Goal: Navigation & Orientation: Find specific page/section

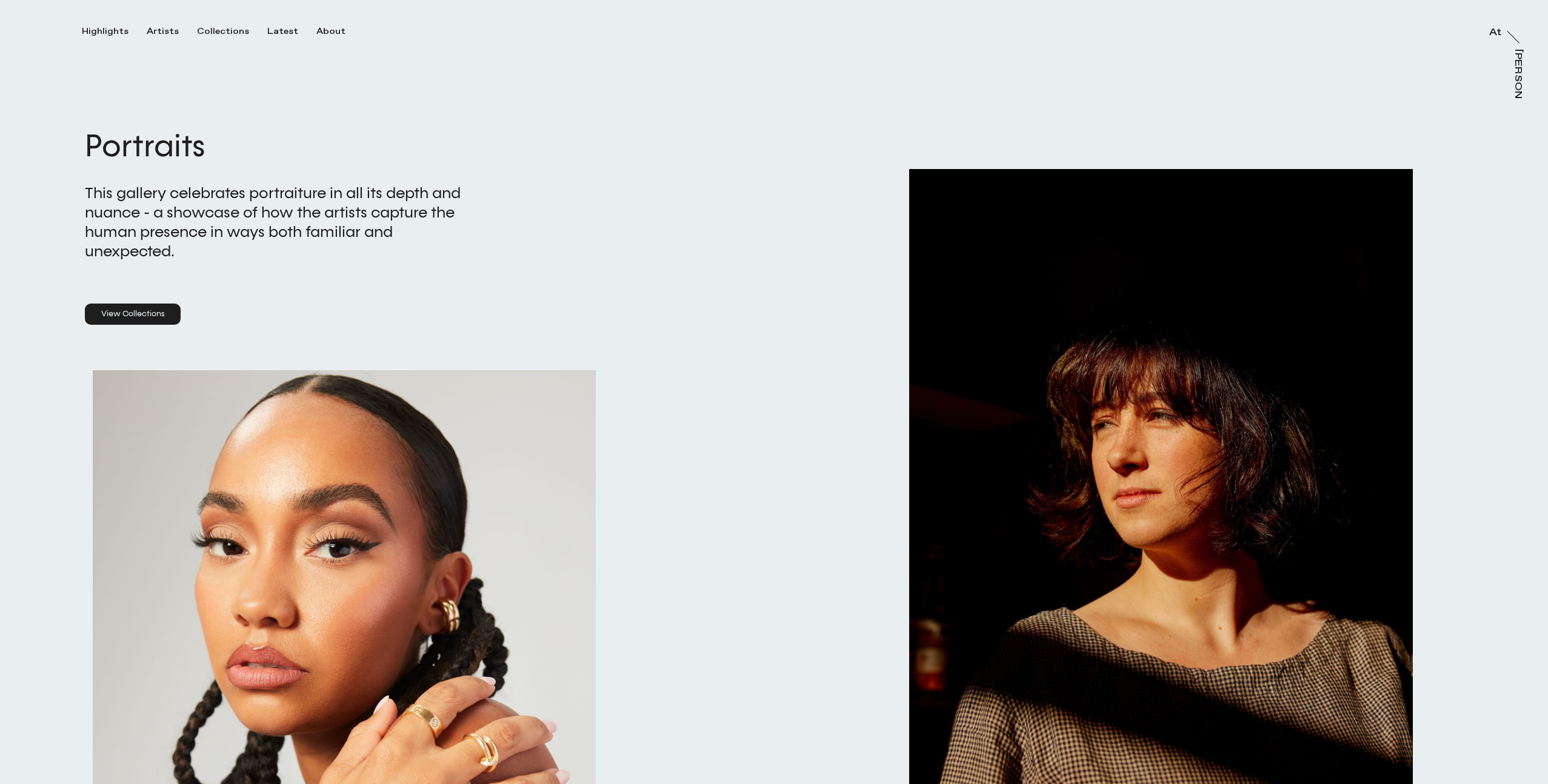
click at [145, 315] on link "View Collections" at bounding box center [133, 315] width 96 height 22
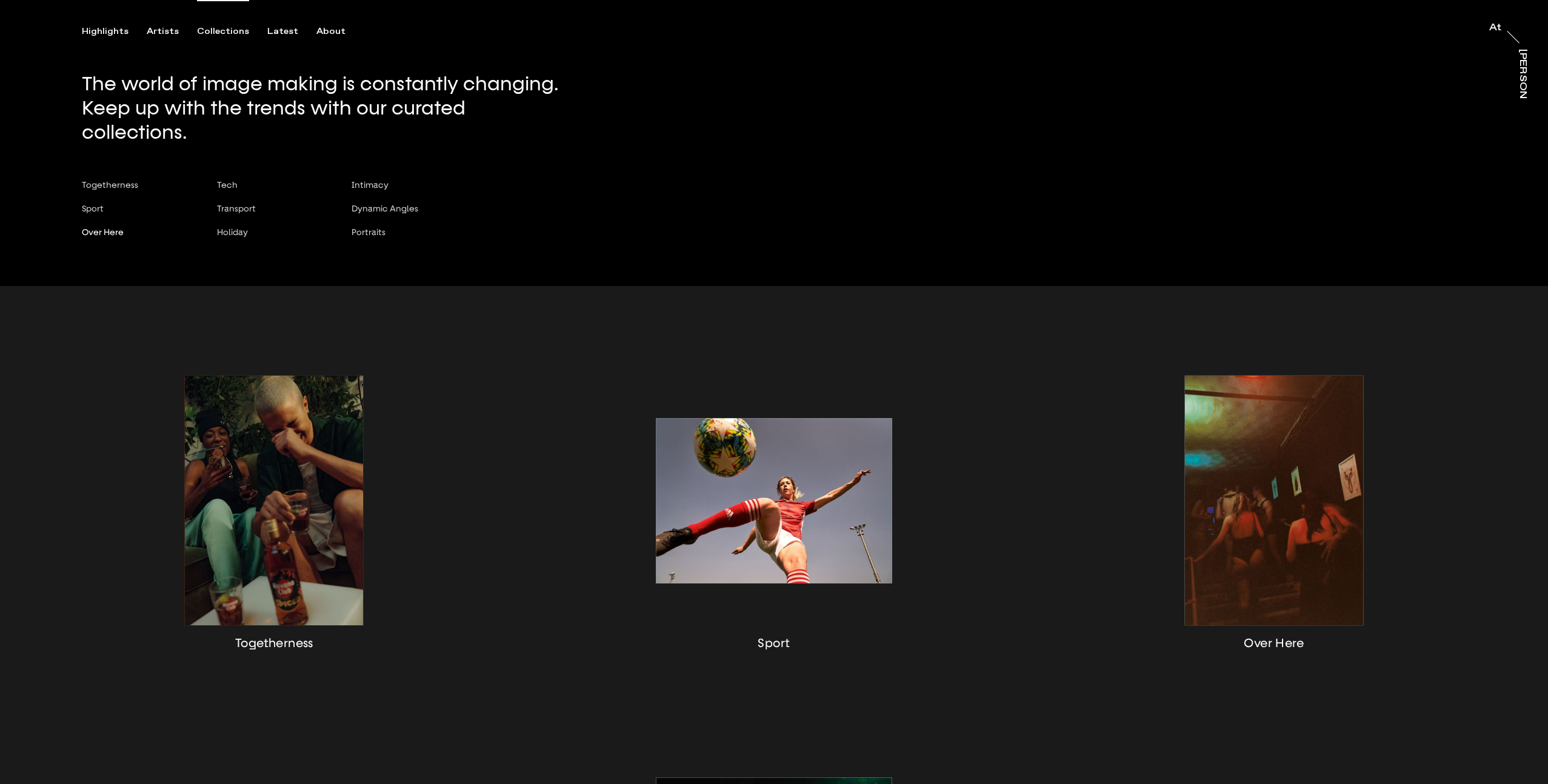
click at [110, 228] on span "Over Here" at bounding box center [103, 232] width 42 height 9
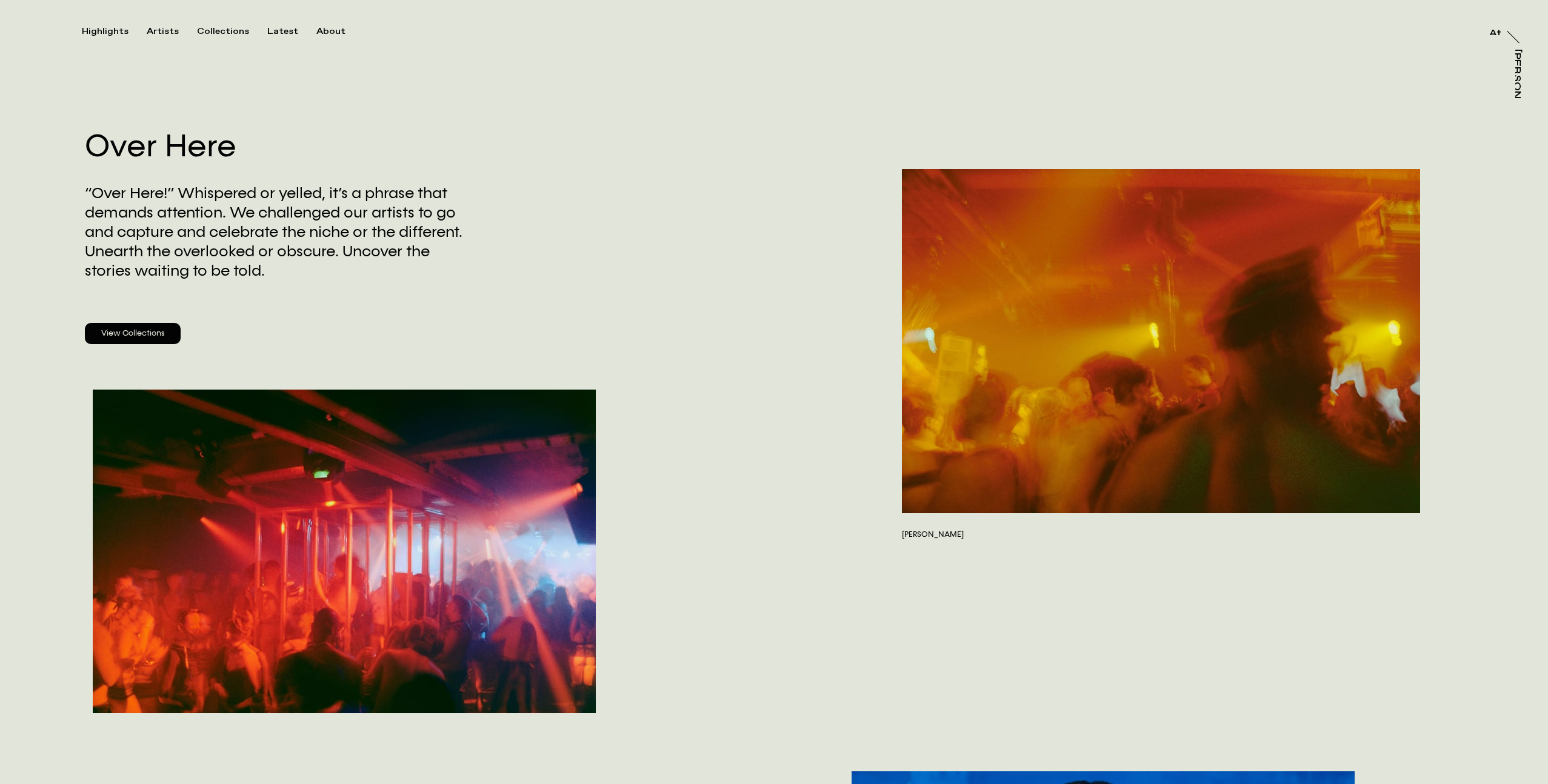
click at [145, 329] on link "View Collections" at bounding box center [133, 334] width 96 height 22
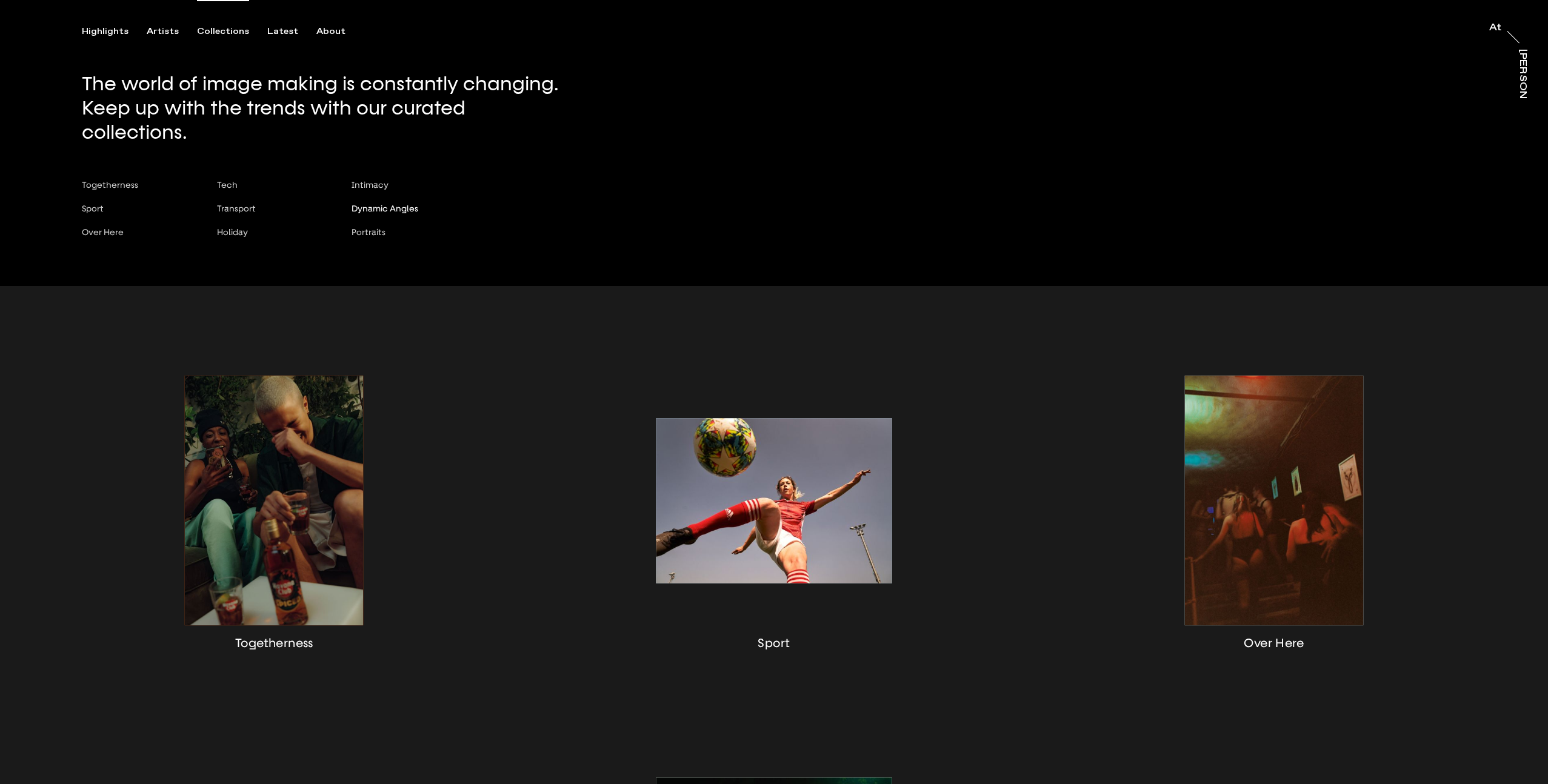
click at [373, 204] on span "Dynamic Angles" at bounding box center [385, 209] width 67 height 9
